Goal: Find specific page/section: Find specific page/section

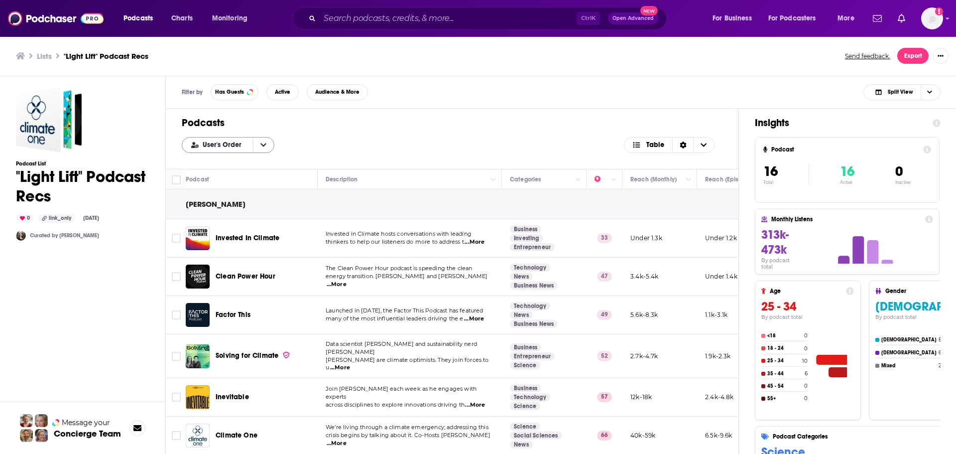
click at [260, 146] on icon "open menu" at bounding box center [263, 144] width 6 height 7
click at [362, 156] on div "Podcasts User's Order User's Order Alphabetical Power Score Table" at bounding box center [452, 139] width 573 height 60
click at [685, 150] on div "Sort Direction" at bounding box center [682, 144] width 21 height 15
click at [718, 143] on div "User's Order Table" at bounding box center [452, 145] width 541 height 16
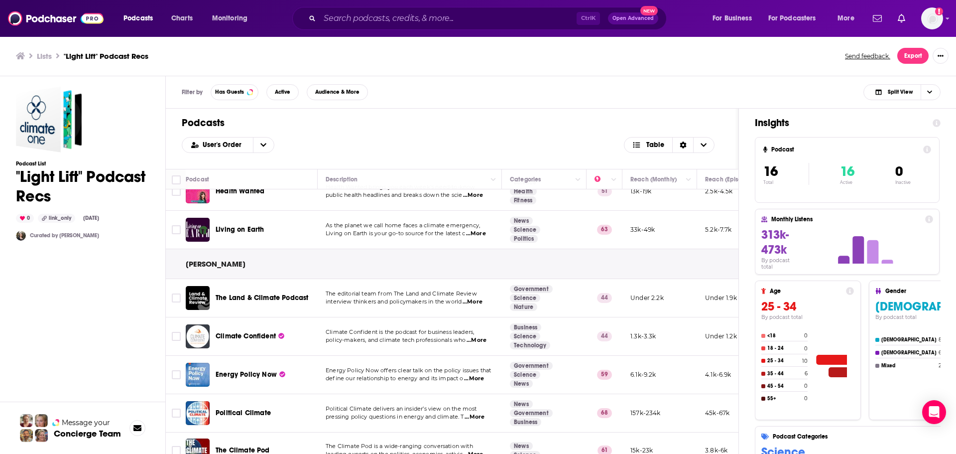
scroll to position [442, 0]
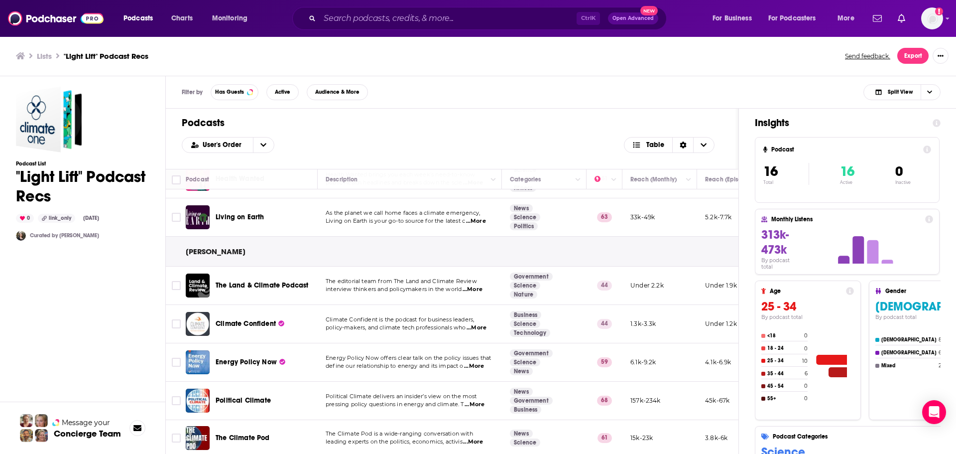
click at [93, 346] on div "Podcast List "Light Lift" Podcast Recs 0 link_only [DATE] Curated by [PERSON_NA…" at bounding box center [82, 310] width 133 height 446
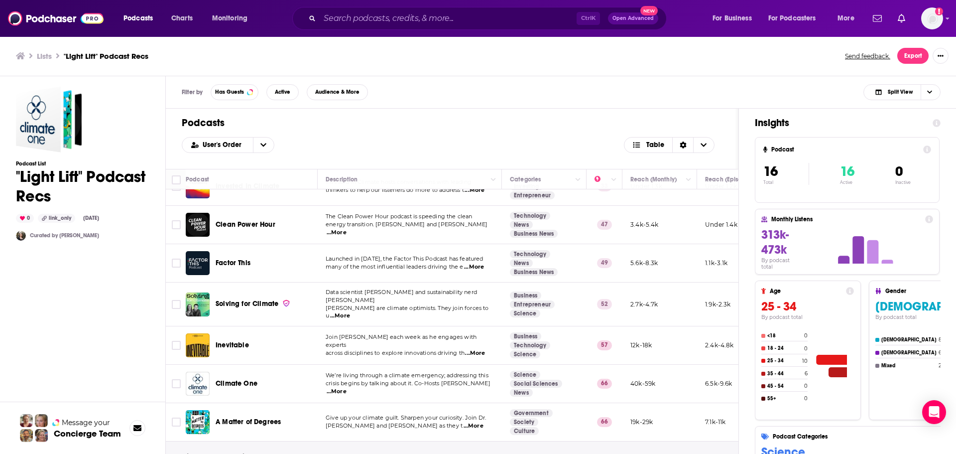
scroll to position [0, 0]
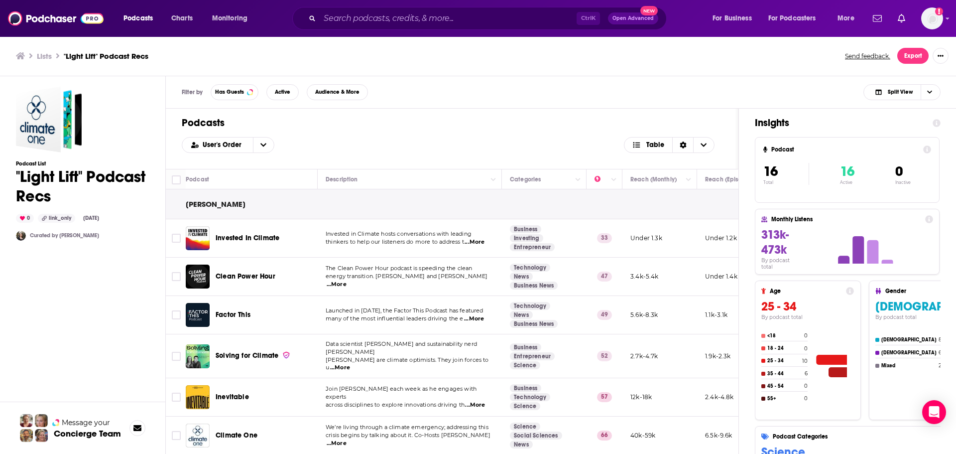
click at [581, 51] on ul "Lists "Light Lift" Podcast Recs" at bounding box center [425, 55] width 818 height 9
click at [785, 74] on div "Lists "Light Lift" Podcast Recs Send feedback. Export" at bounding box center [478, 56] width 957 height 40
click at [790, 62] on div "Lists "Light Lift" Podcast Recs Send feedback. Export" at bounding box center [478, 56] width 925 height 16
